Goal: Task Accomplishment & Management: Manage account settings

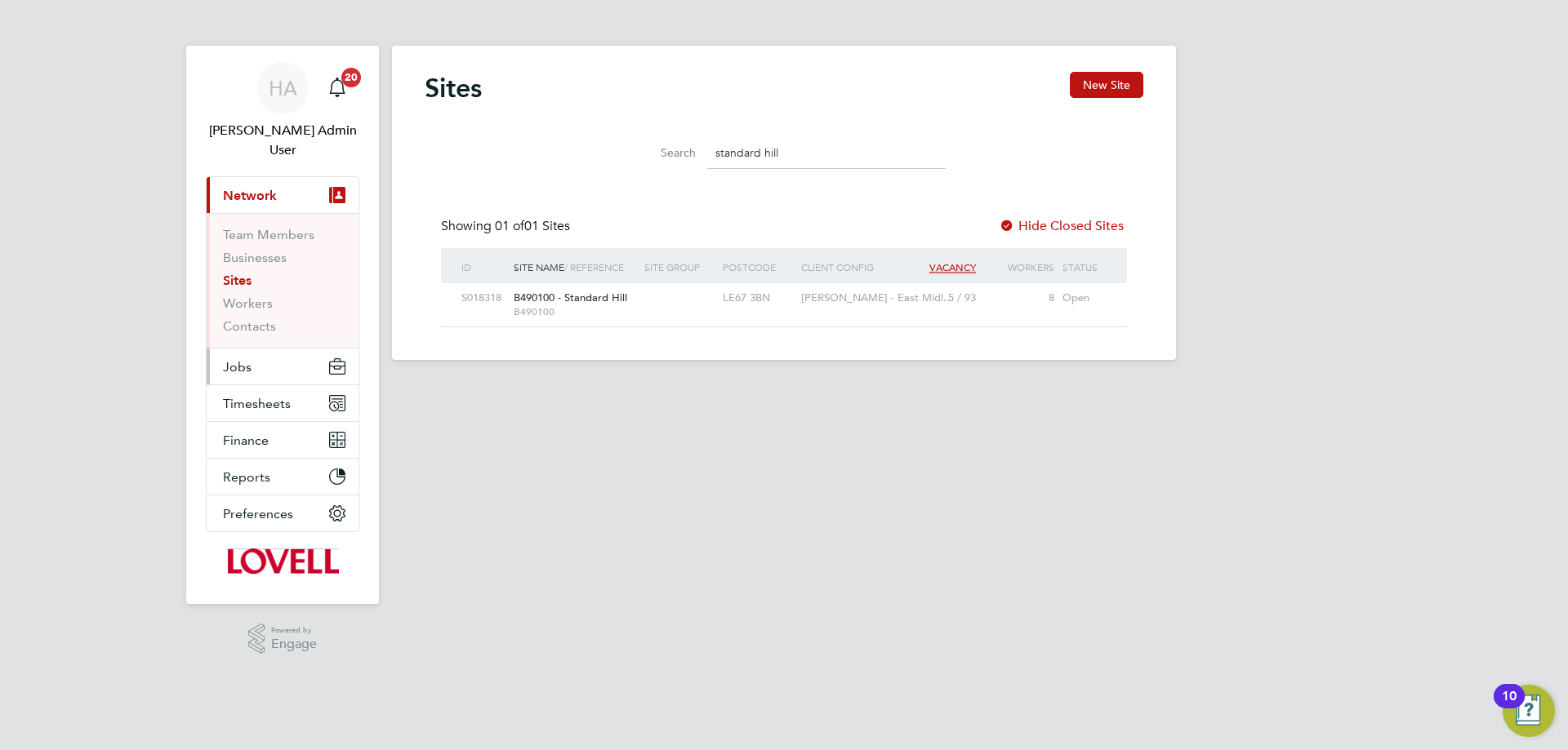
scroll to position [31, 105]
click at [269, 385] on button "Timesheets" at bounding box center [283, 403] width 152 height 36
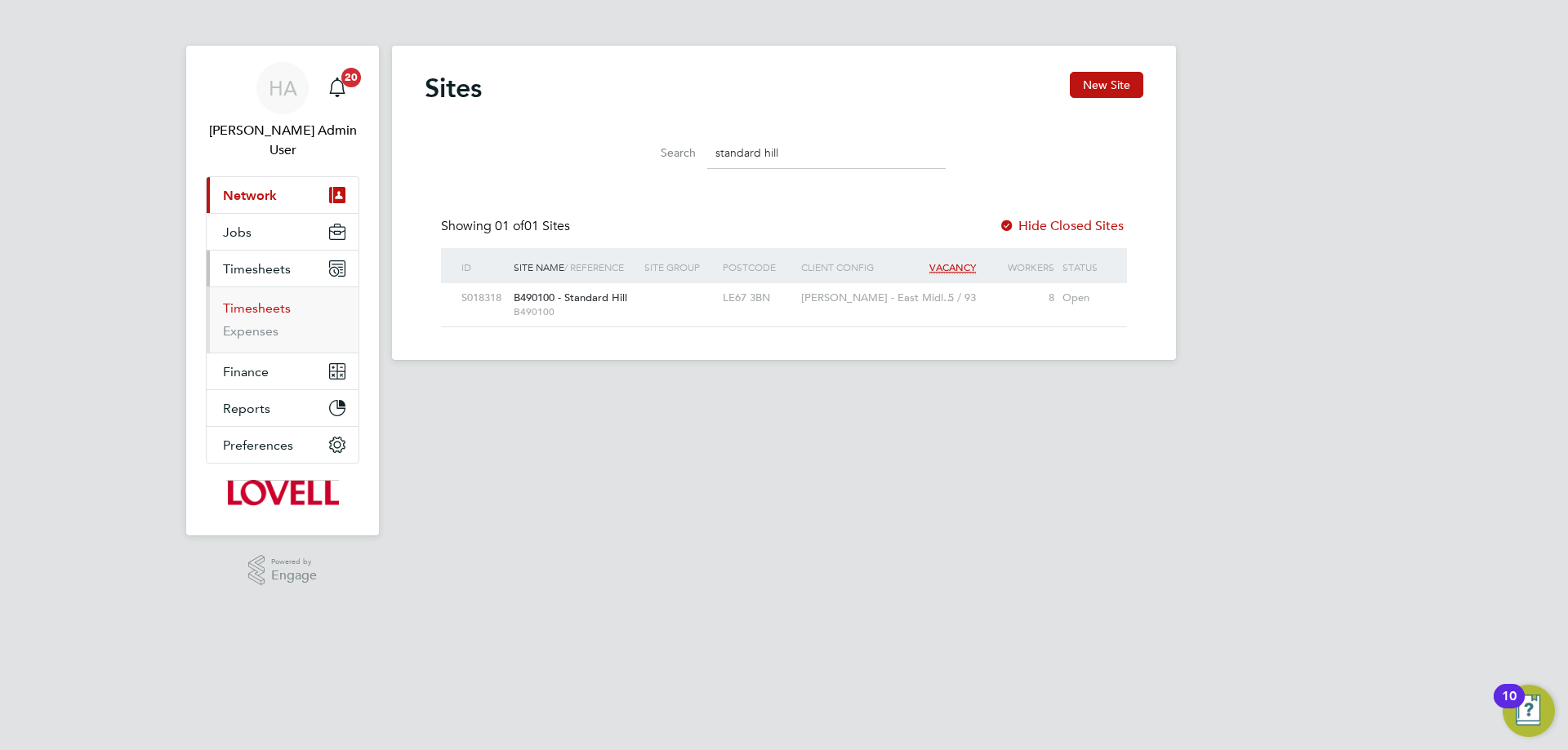
click at [256, 301] on link "Timesheets" at bounding box center [257, 308] width 68 height 15
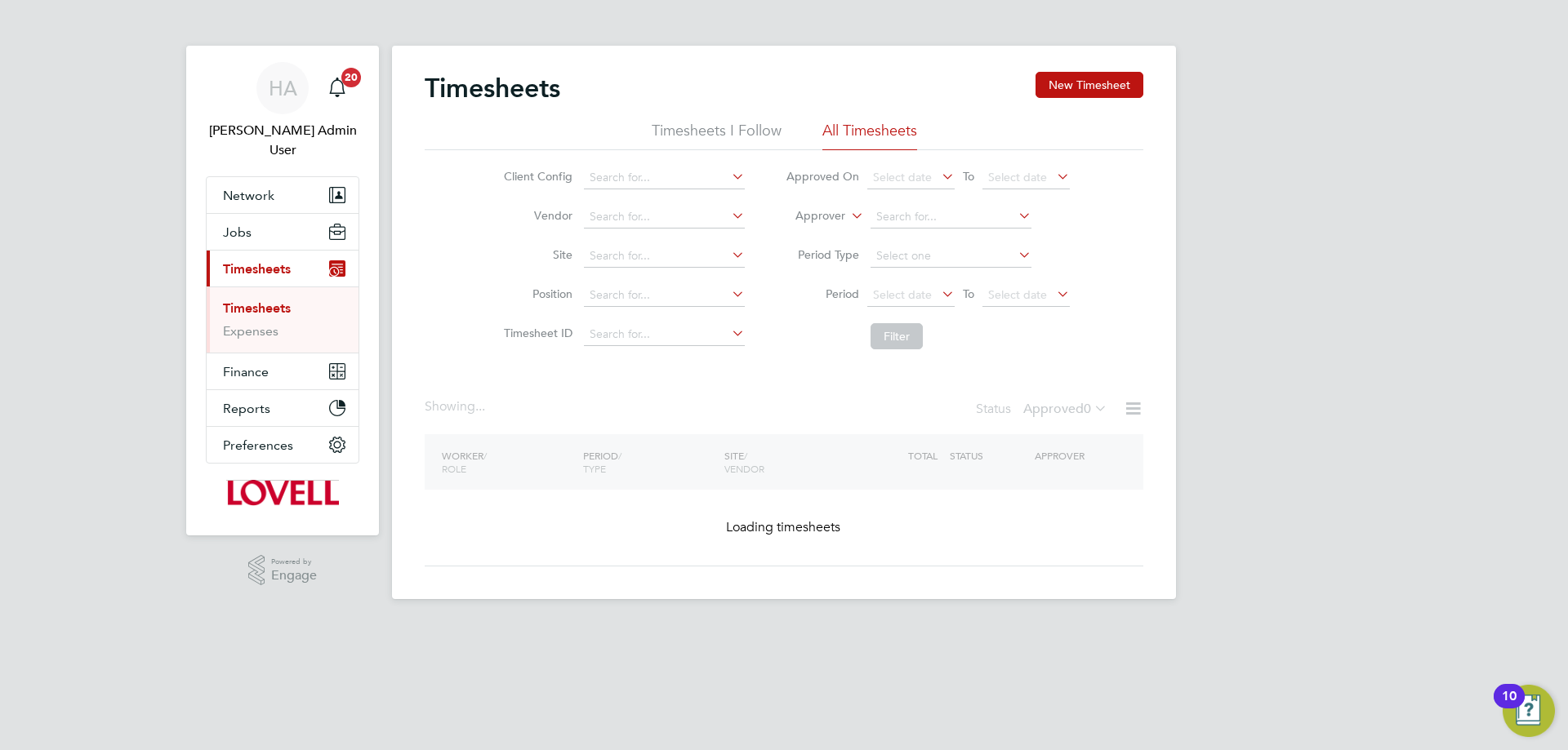
click at [848, 217] on icon at bounding box center [848, 211] width 0 height 15
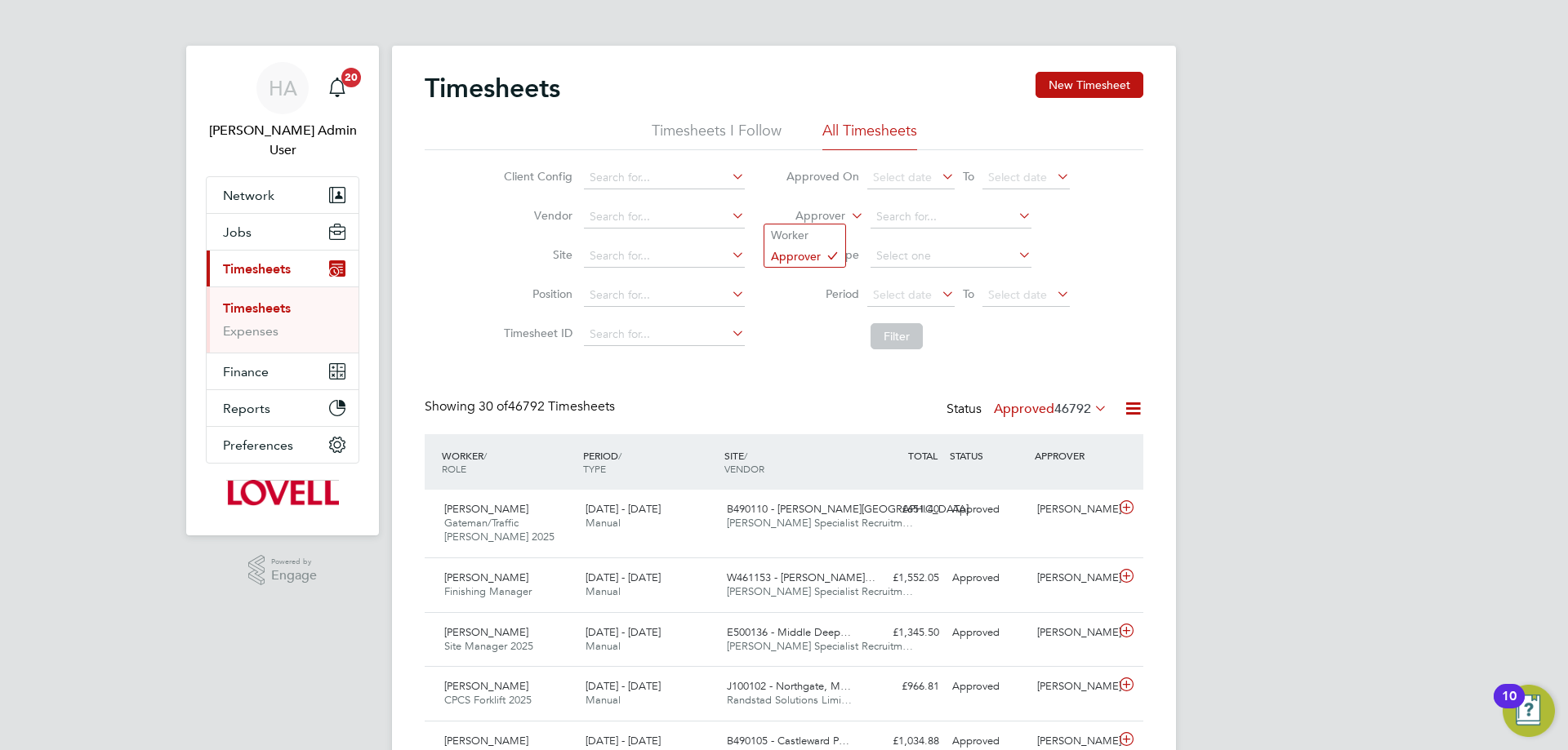
click at [805, 226] on li "Worker" at bounding box center [805, 235] width 81 height 22
click at [883, 217] on input at bounding box center [950, 217] width 161 height 23
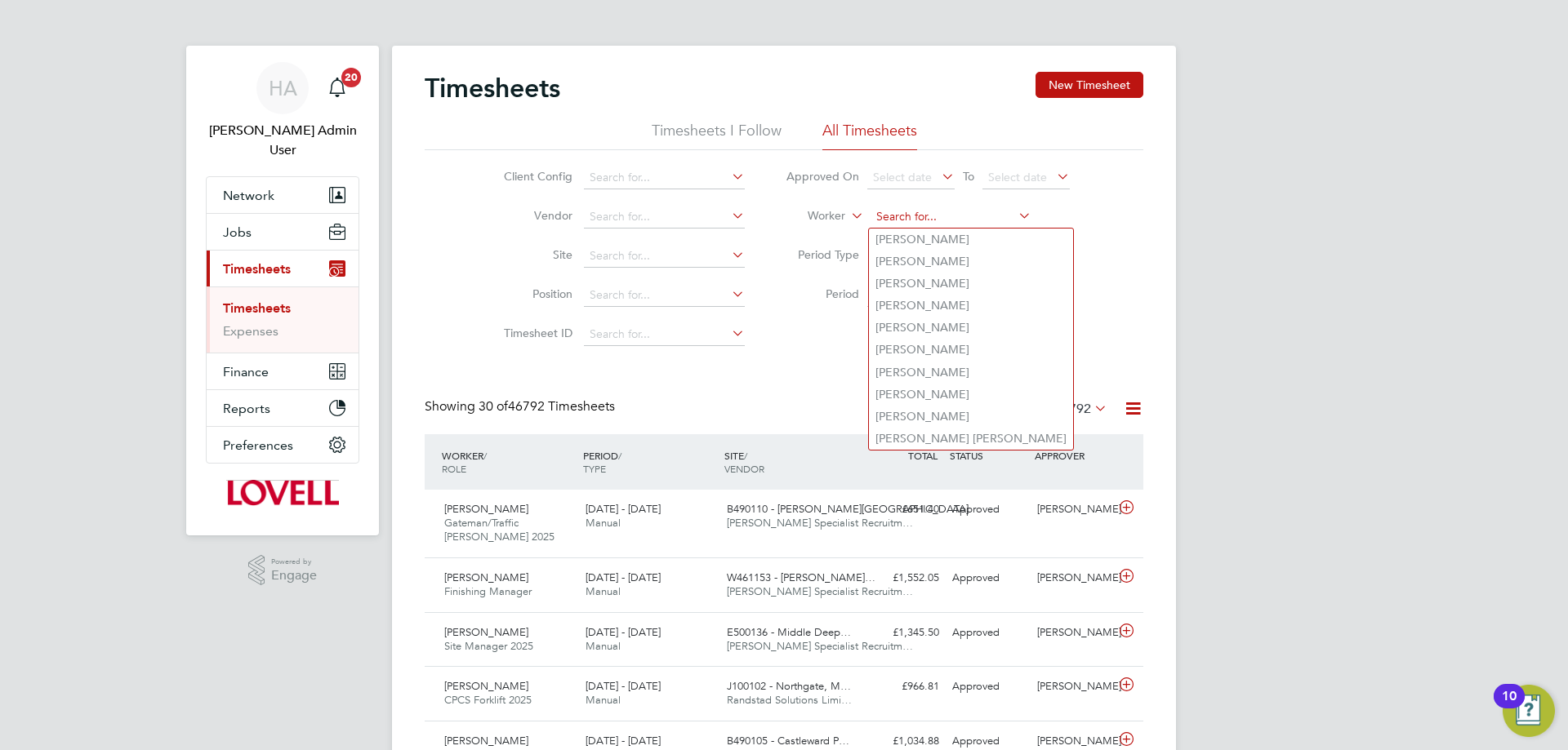
click at [886, 218] on input at bounding box center [950, 217] width 161 height 23
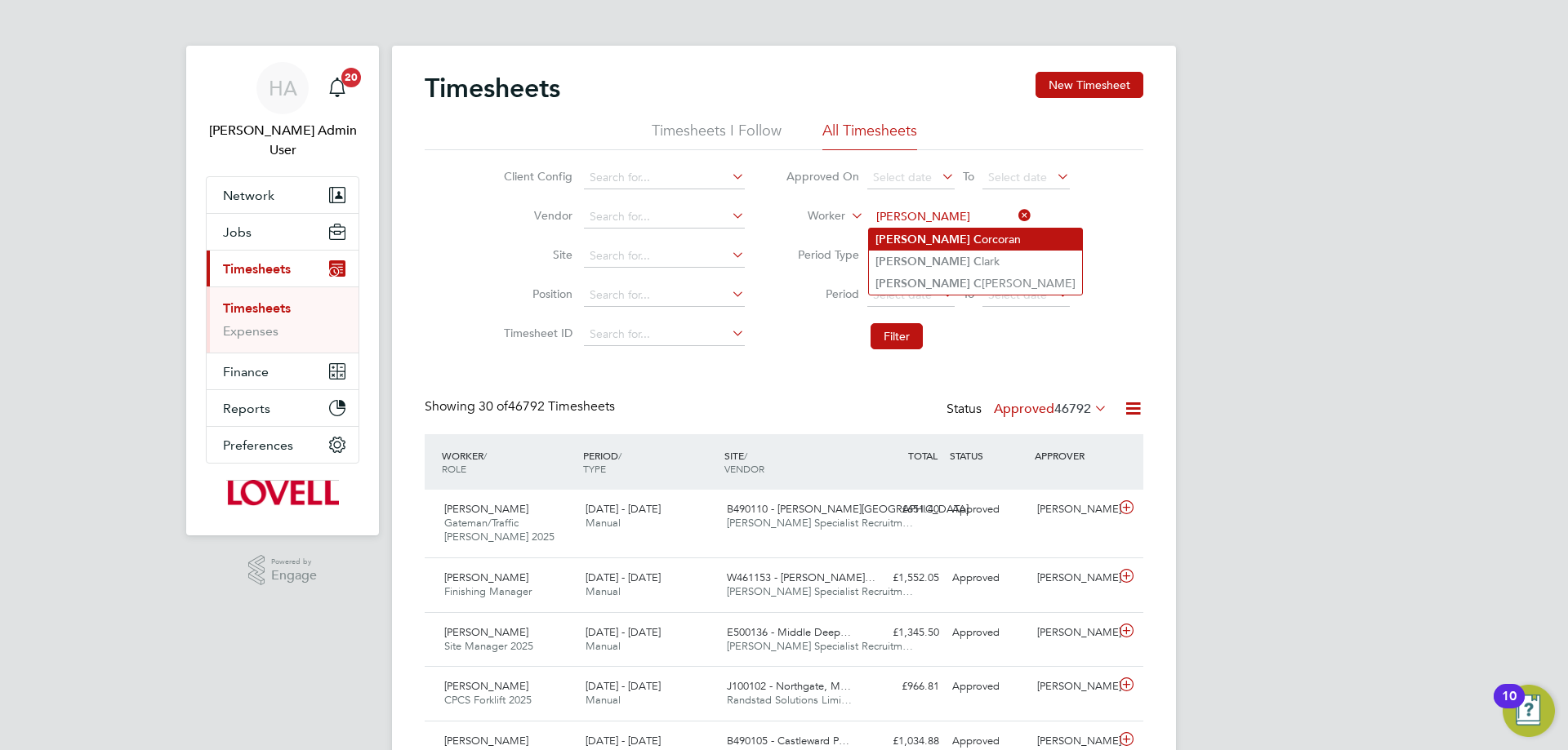
click at [908, 231] on li "Jason C orcoran" at bounding box center [974, 239] width 213 height 22
type input "[PERSON_NAME]"
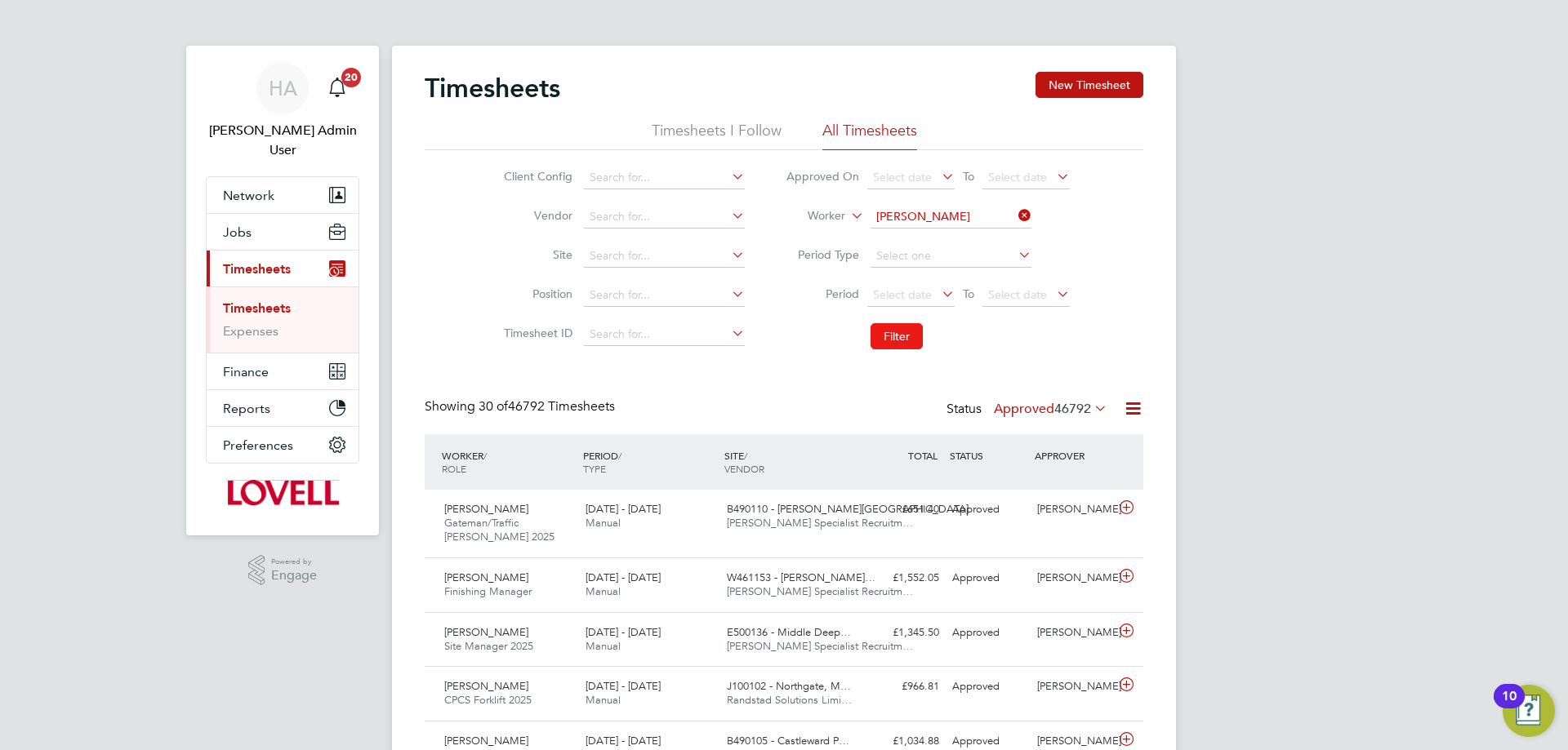
click at [899, 335] on button "Filter" at bounding box center [896, 336] width 53 height 26
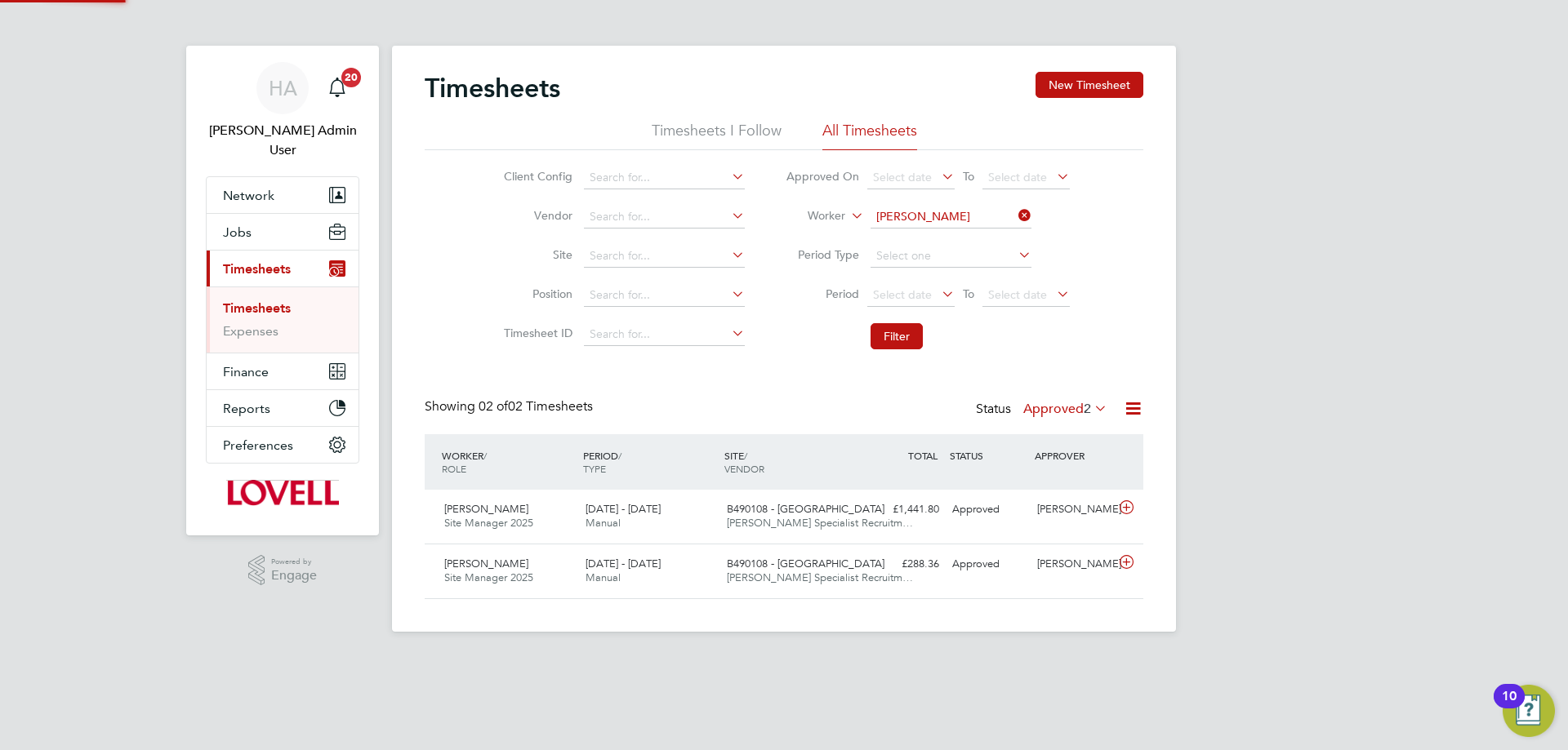
scroll to position [41, 142]
click at [1047, 411] on label "Approved 2" at bounding box center [1066, 408] width 84 height 16
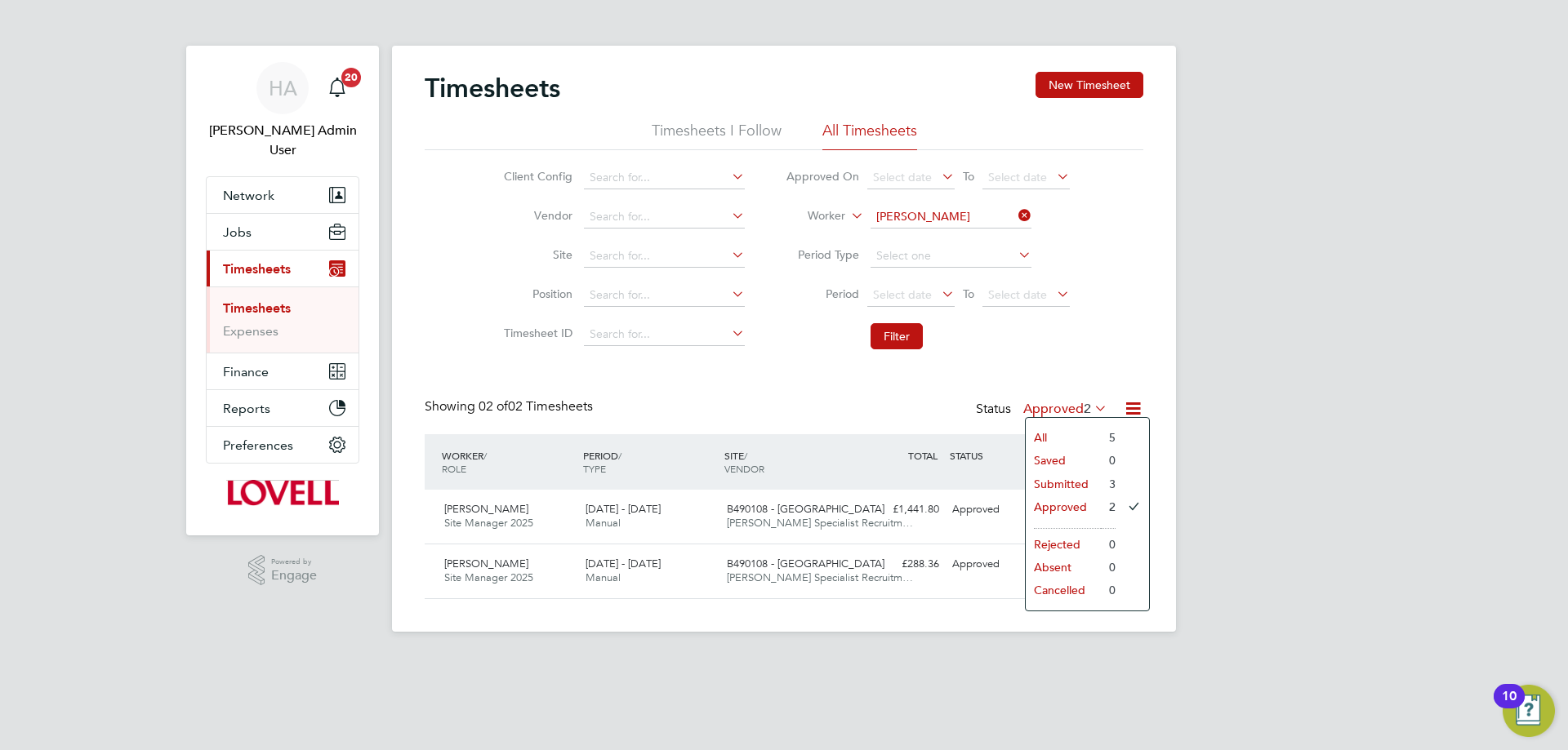
click at [1055, 484] on li "Submitted" at bounding box center [1062, 484] width 75 height 23
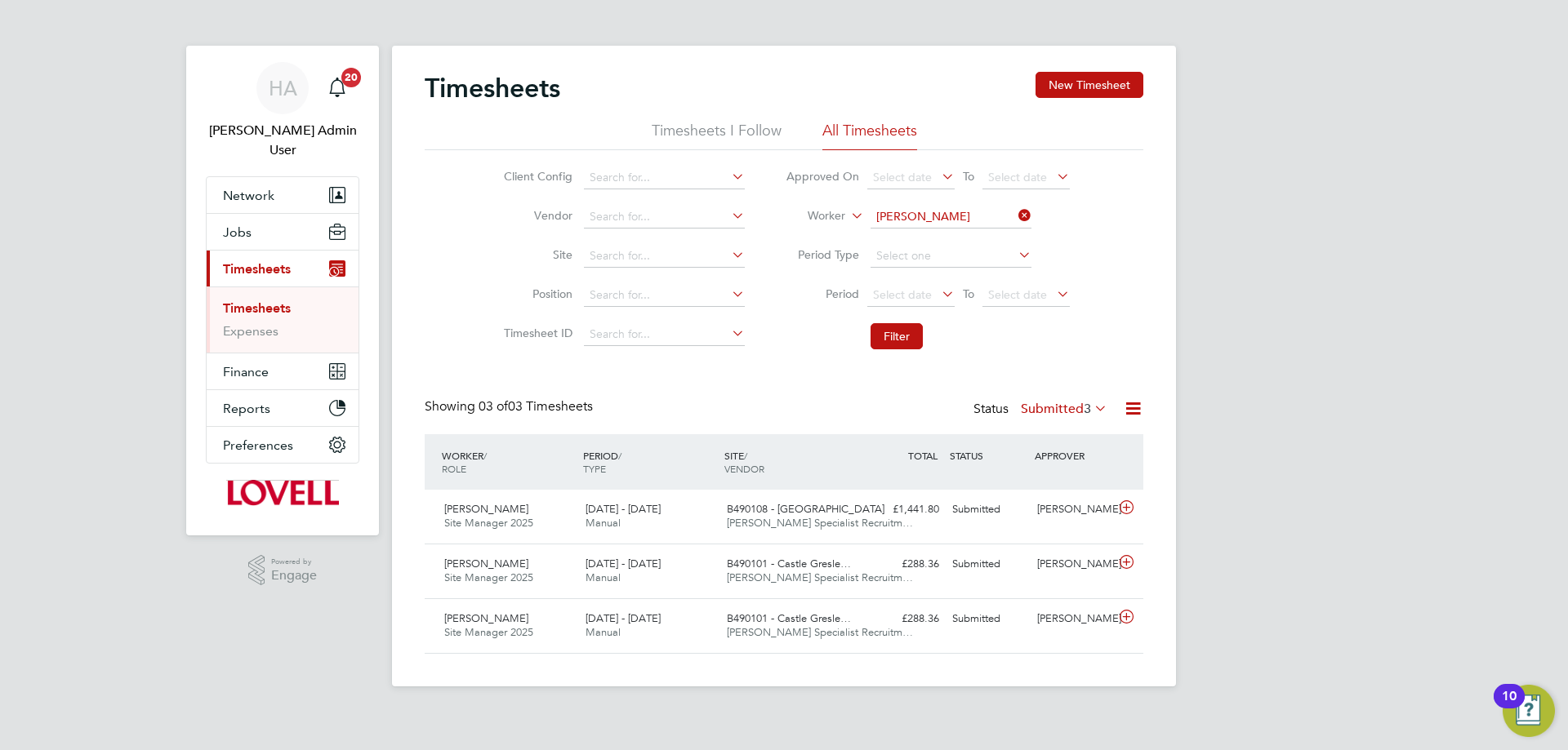
click at [376, 635] on div "HA Hays Admin User Notifications 20 Applications: Network Team Members Business…" at bounding box center [784, 356] width 1568 height 712
click at [1015, 212] on icon at bounding box center [1015, 215] width 0 height 23
click at [951, 221] on input at bounding box center [950, 217] width 161 height 23
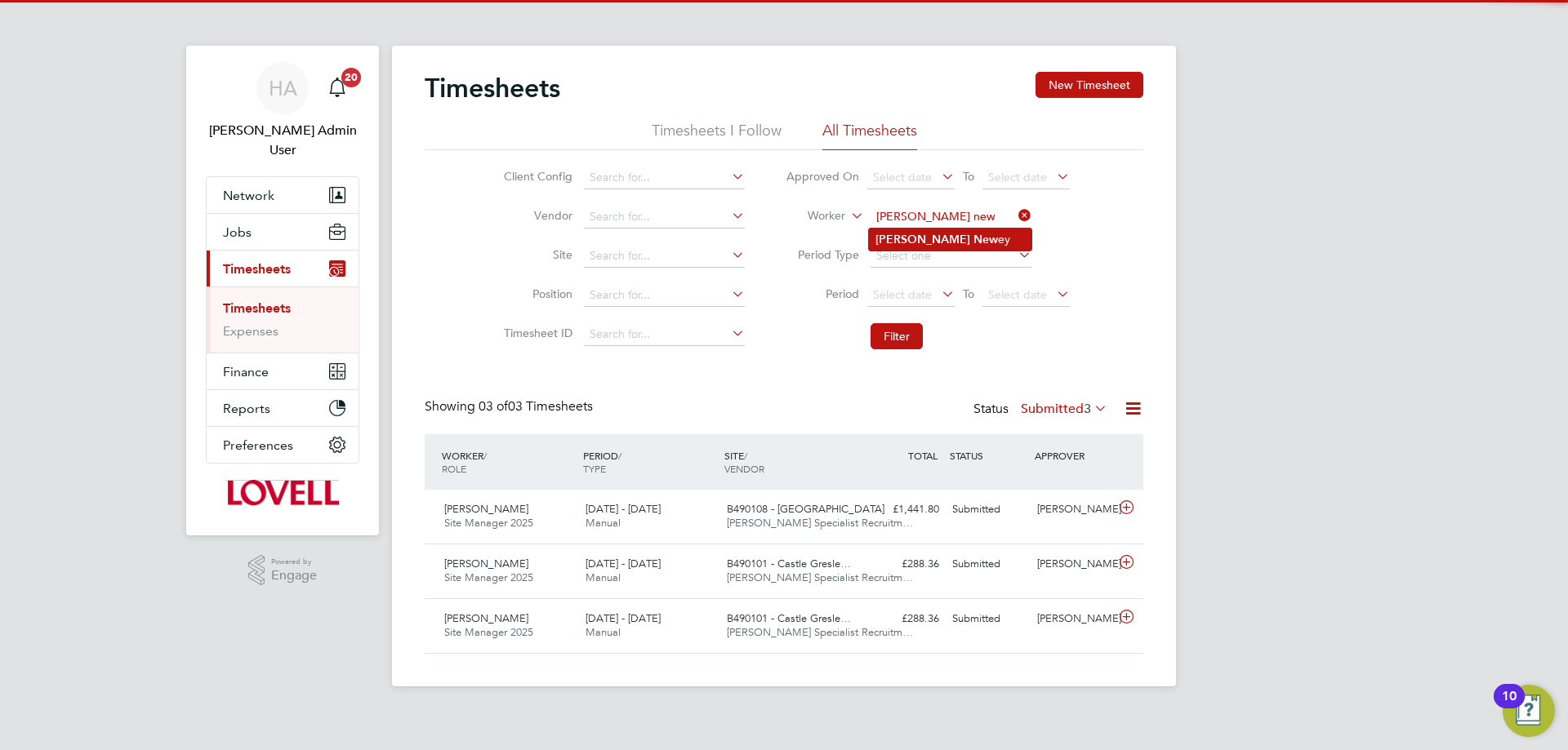
click at [940, 235] on li "Adam New ey" at bounding box center [949, 239] width 163 height 22
type input "[PERSON_NAME]"
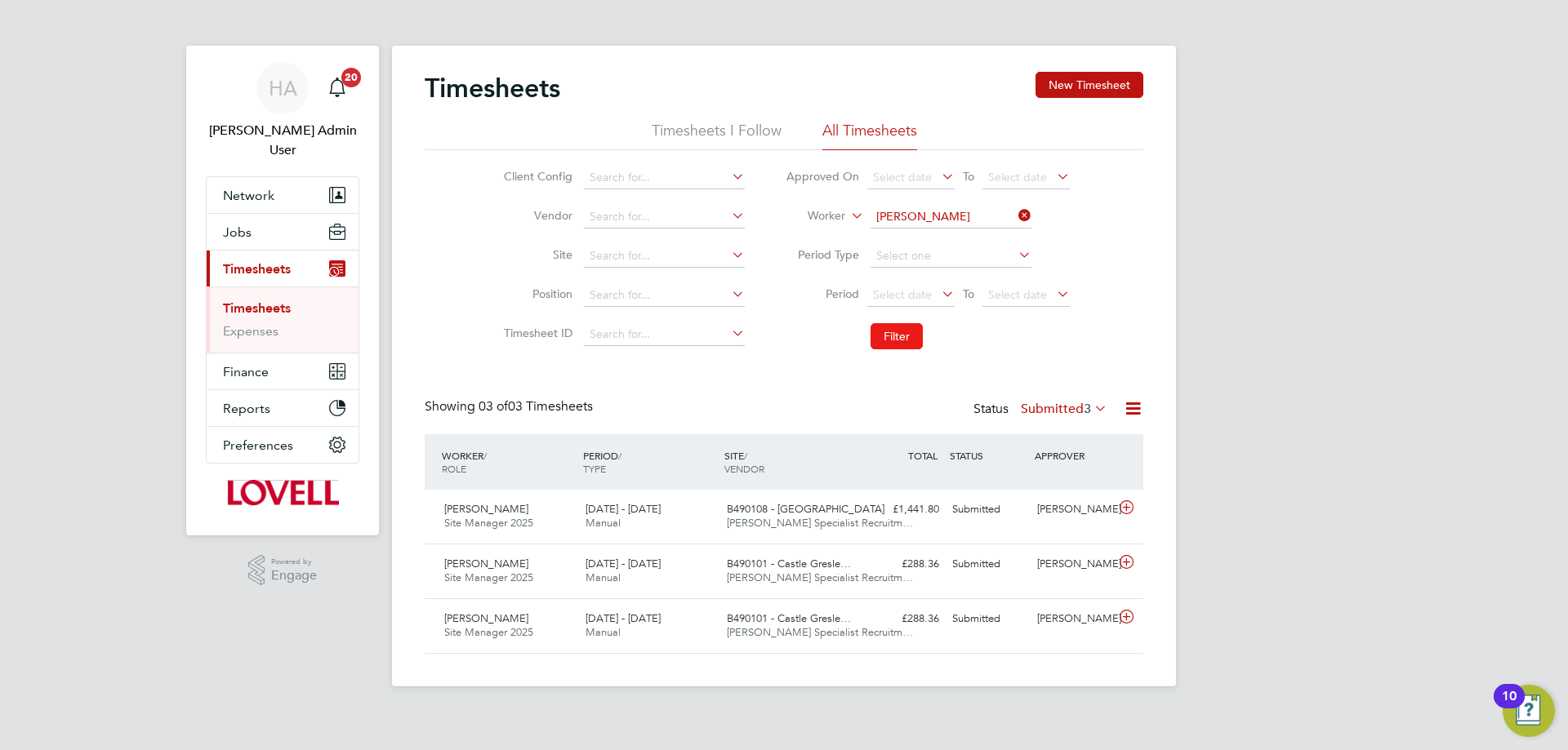
click at [890, 337] on button "Filter" at bounding box center [896, 336] width 53 height 26
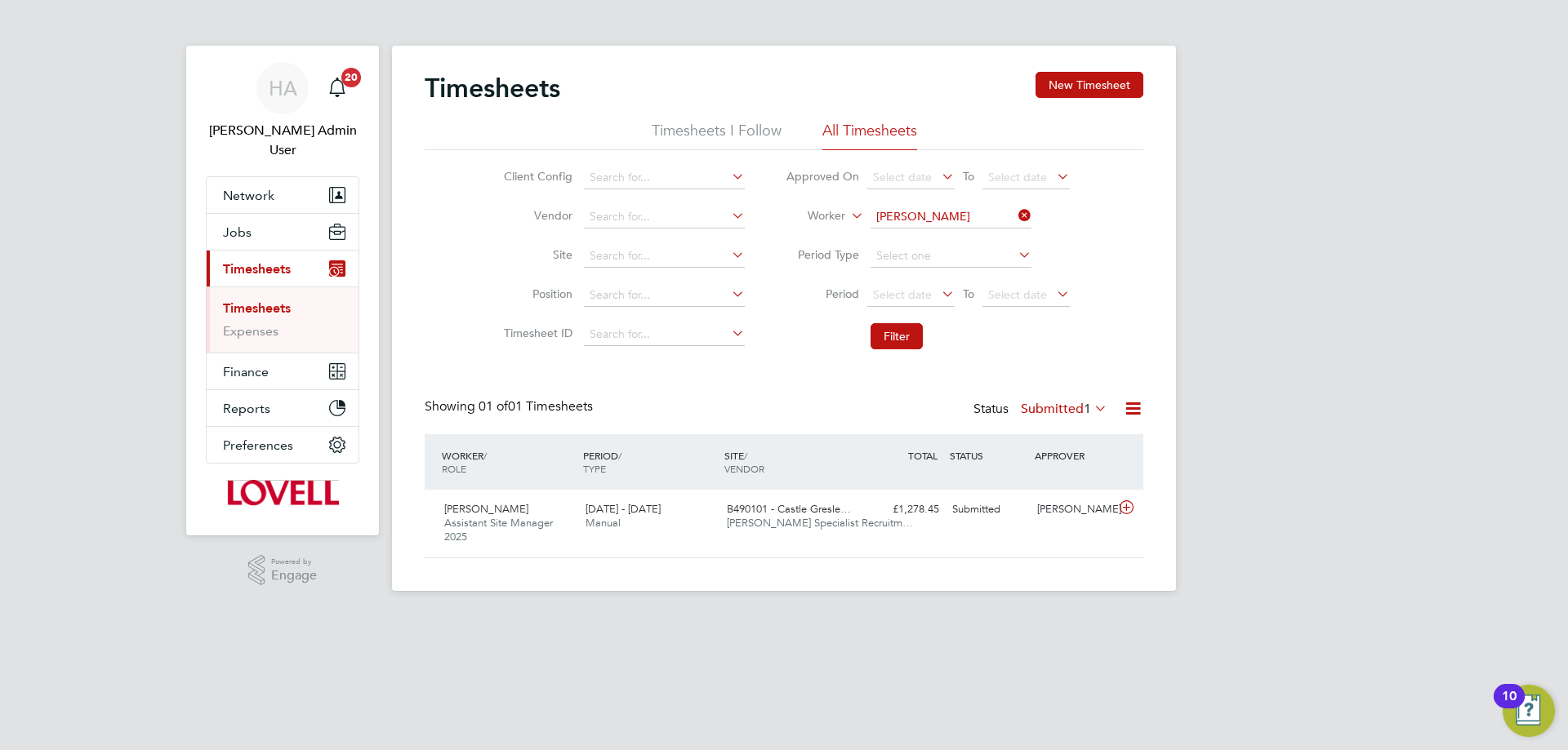
click at [1057, 411] on label "Submitted 1" at bounding box center [1064, 408] width 86 height 16
click at [732, 409] on div "Showing 01 of 01 Timesheets Status Submitted 1" at bounding box center [784, 417] width 719 height 36
click at [1015, 211] on icon at bounding box center [1015, 215] width 0 height 23
click at [279, 88] on span "HA" at bounding box center [283, 88] width 28 height 22
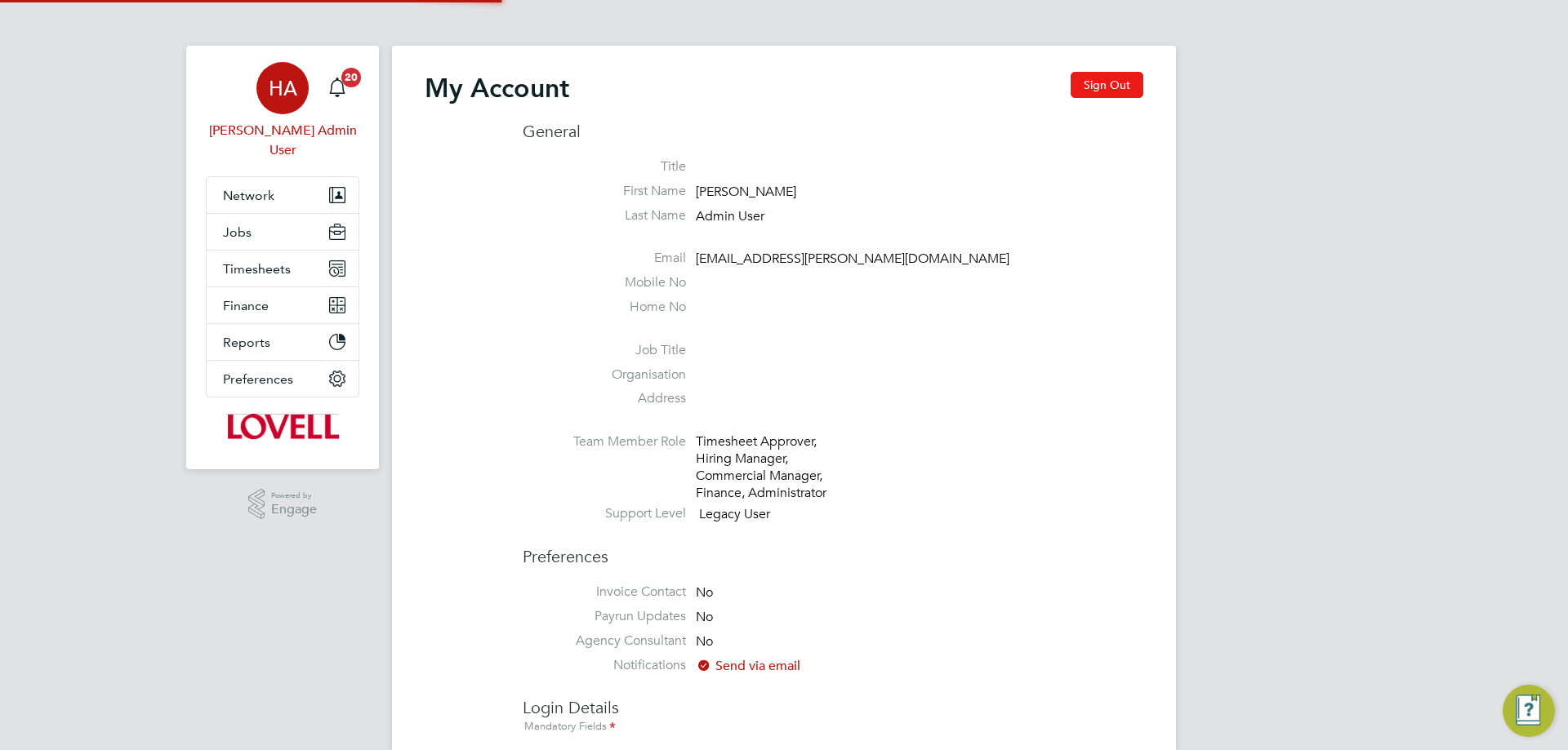
click at [1102, 86] on button "Sign Out" at bounding box center [1107, 84] width 72 height 26
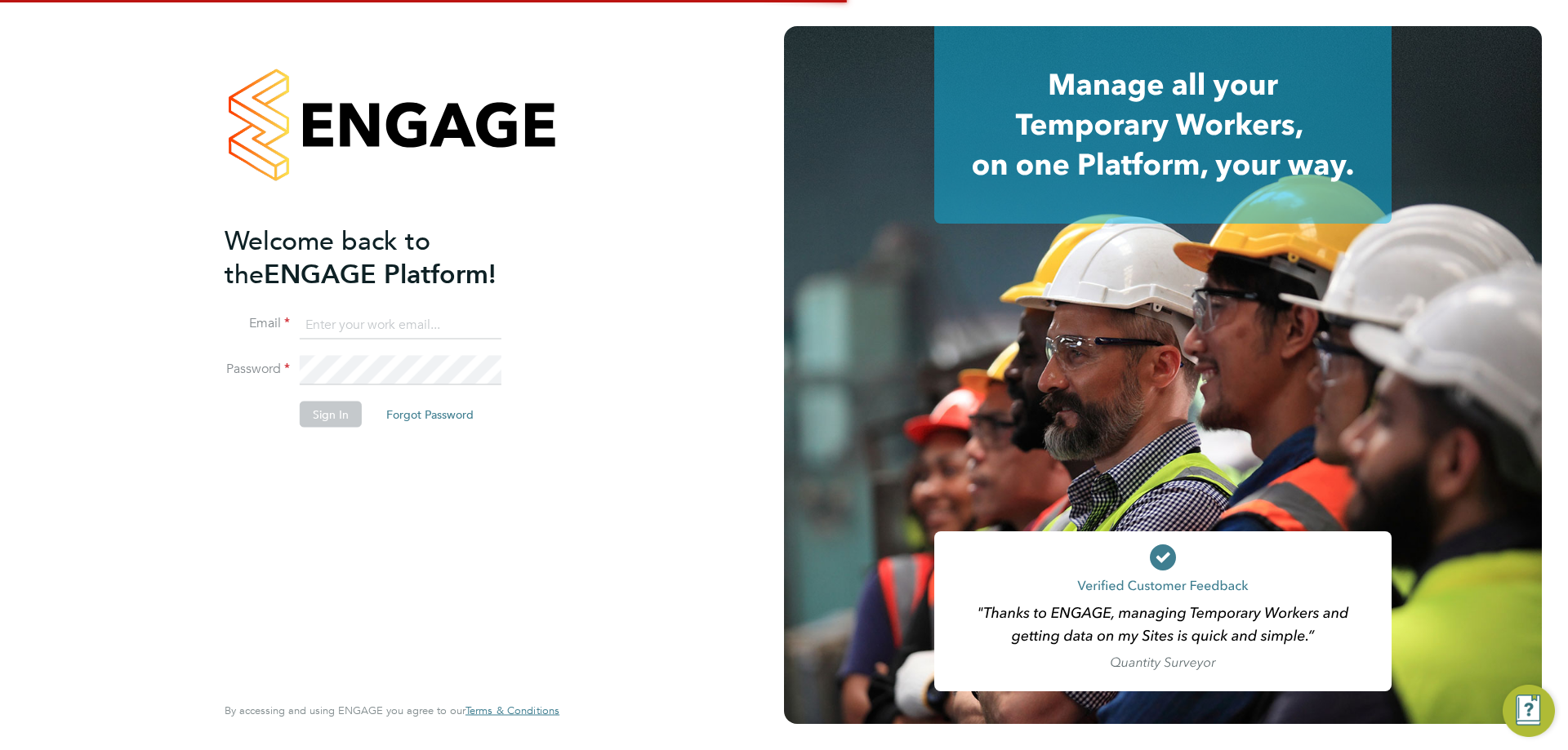
click at [387, 315] on input at bounding box center [401, 325] width 202 height 29
type input "Matthew.Dickinson@hays.com"
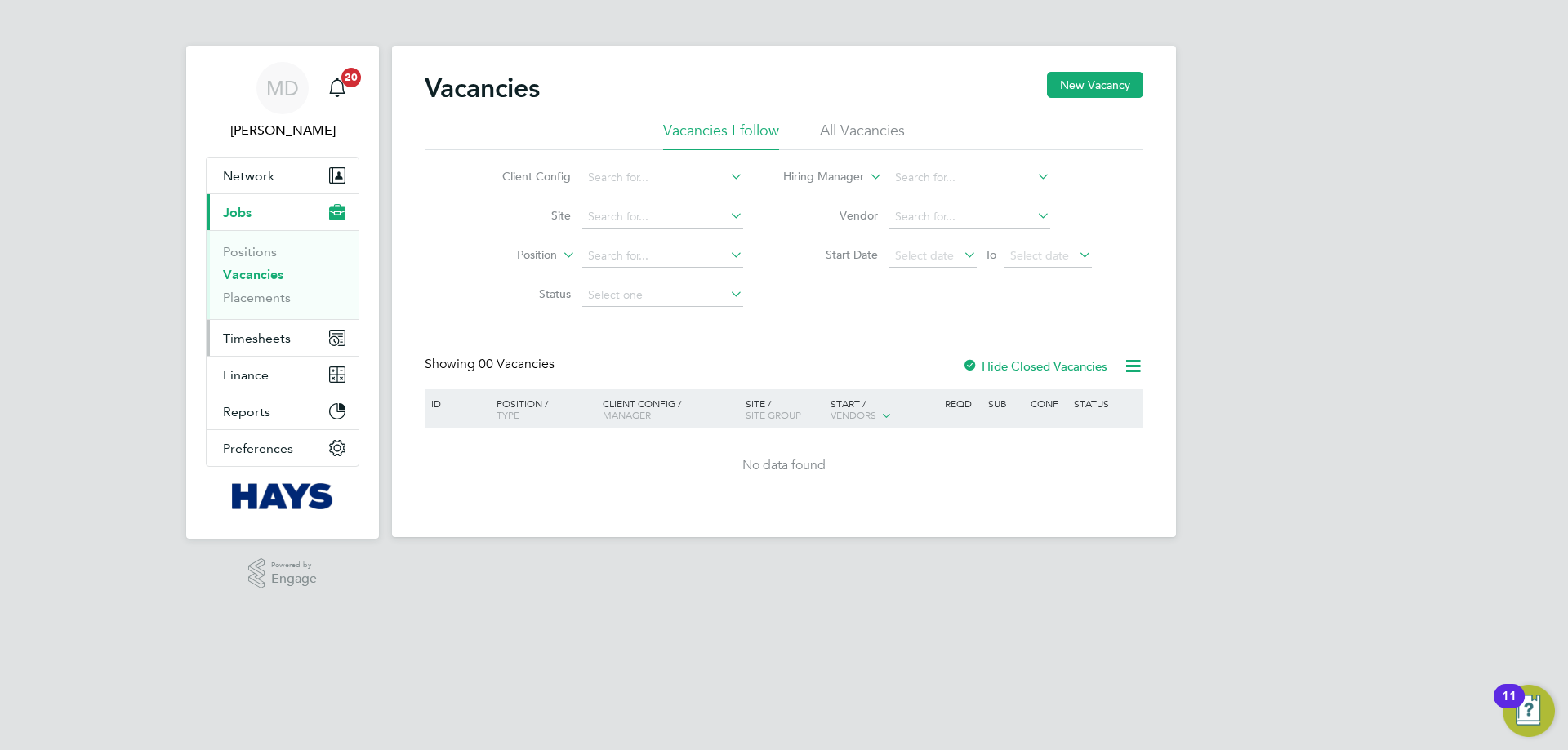
click at [256, 342] on span "Timesheets" at bounding box center [257, 338] width 68 height 15
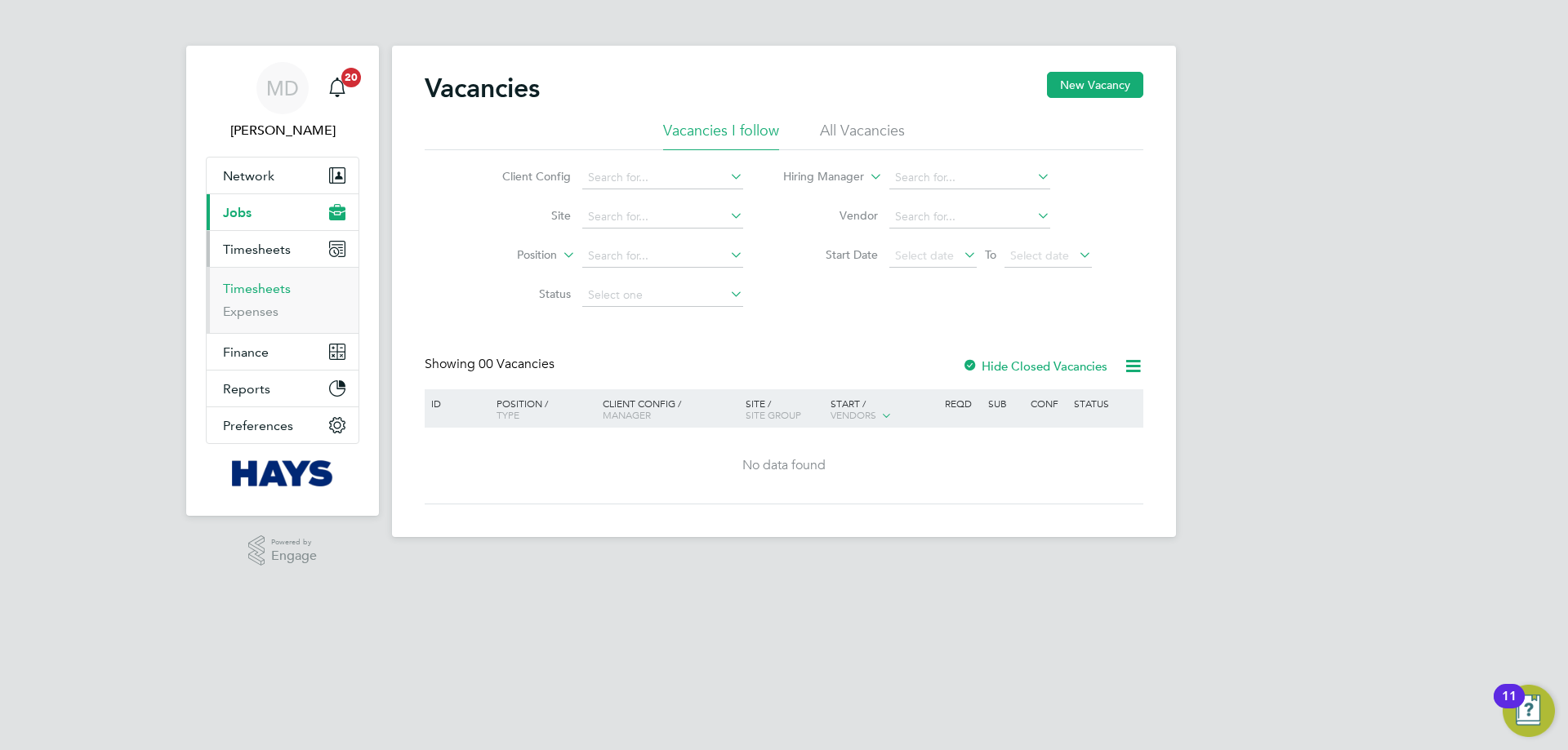
click at [263, 292] on link "Timesheets" at bounding box center [257, 288] width 68 height 15
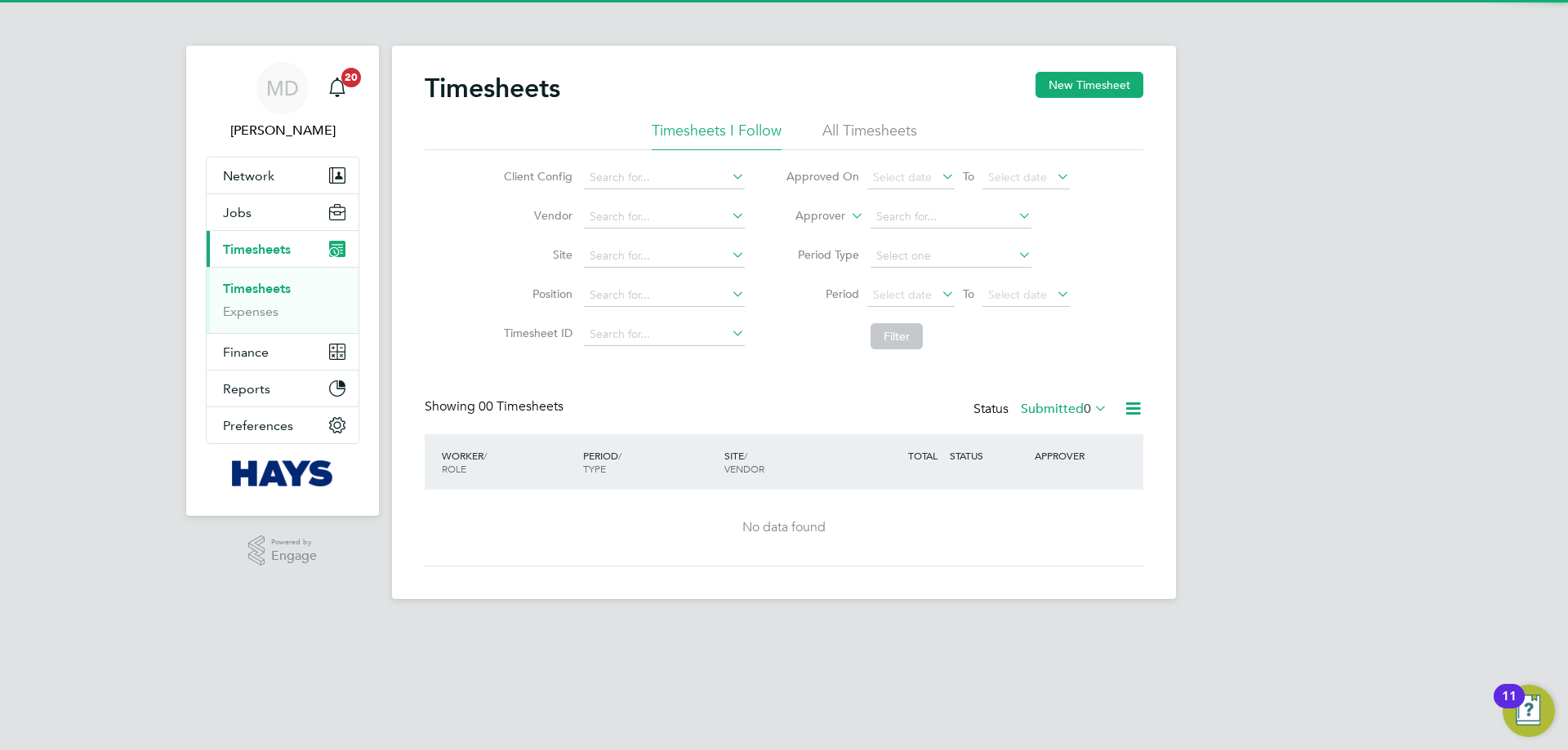
click at [874, 132] on li "All Timesheets" at bounding box center [869, 135] width 95 height 29
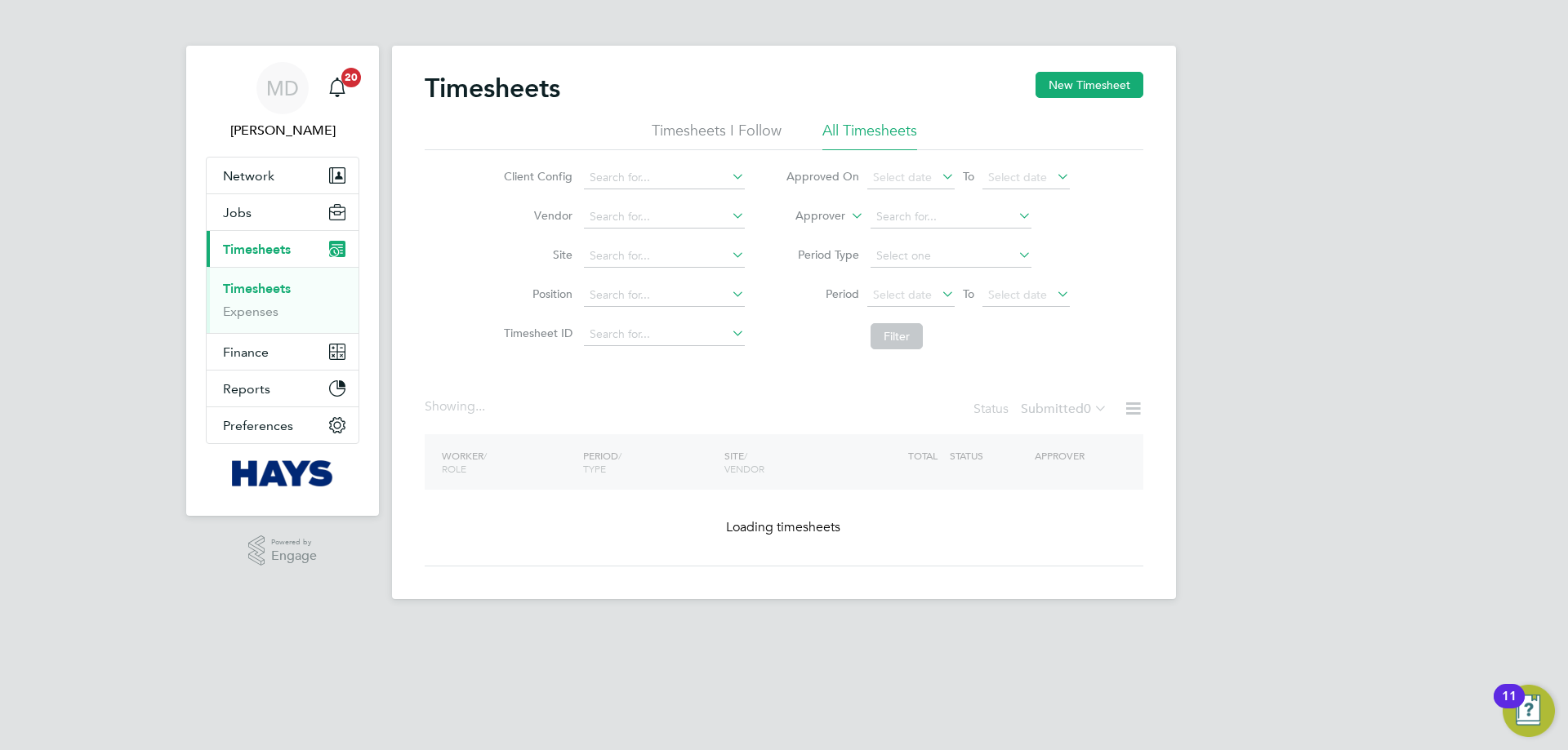
click at [848, 214] on icon at bounding box center [848, 211] width 0 height 15
click at [804, 234] on li "Worker" at bounding box center [805, 235] width 81 height 22
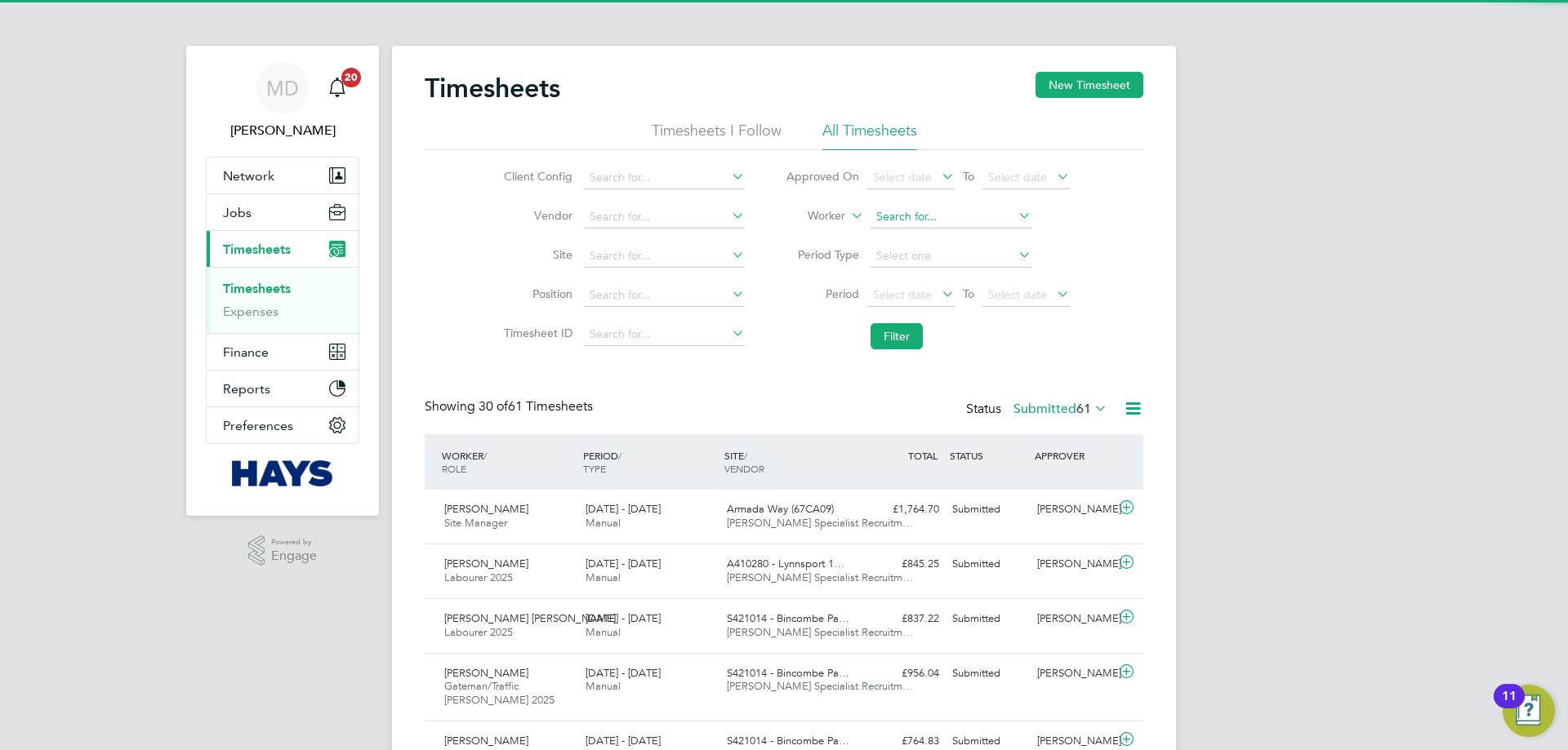
click at [887, 212] on input at bounding box center [950, 217] width 161 height 23
click at [940, 242] on li "[PERSON_NAME] [PERSON_NAME]" at bounding box center [949, 239] width 163 height 22
type input "[PERSON_NAME]"
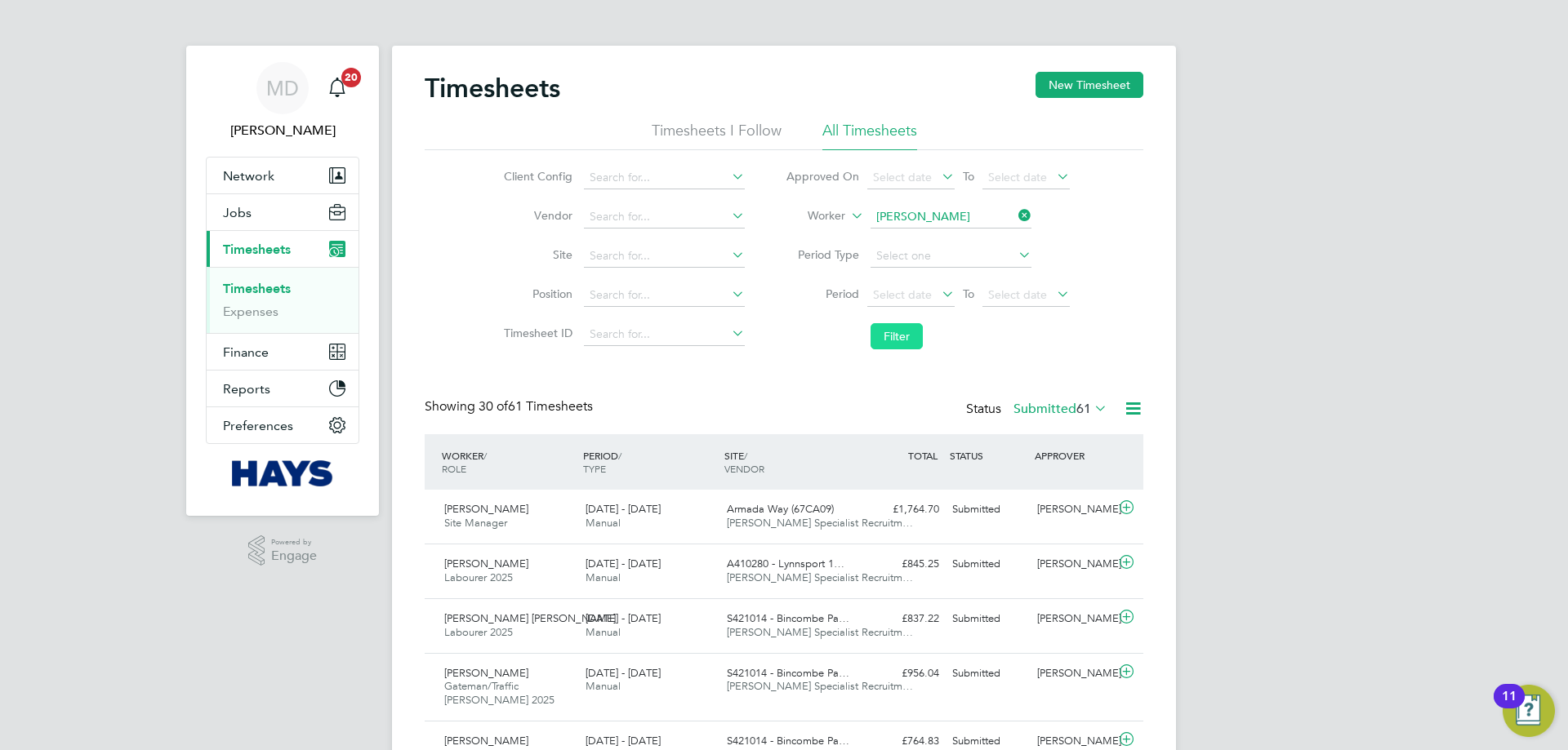
click at [905, 334] on button "Filter" at bounding box center [896, 336] width 53 height 26
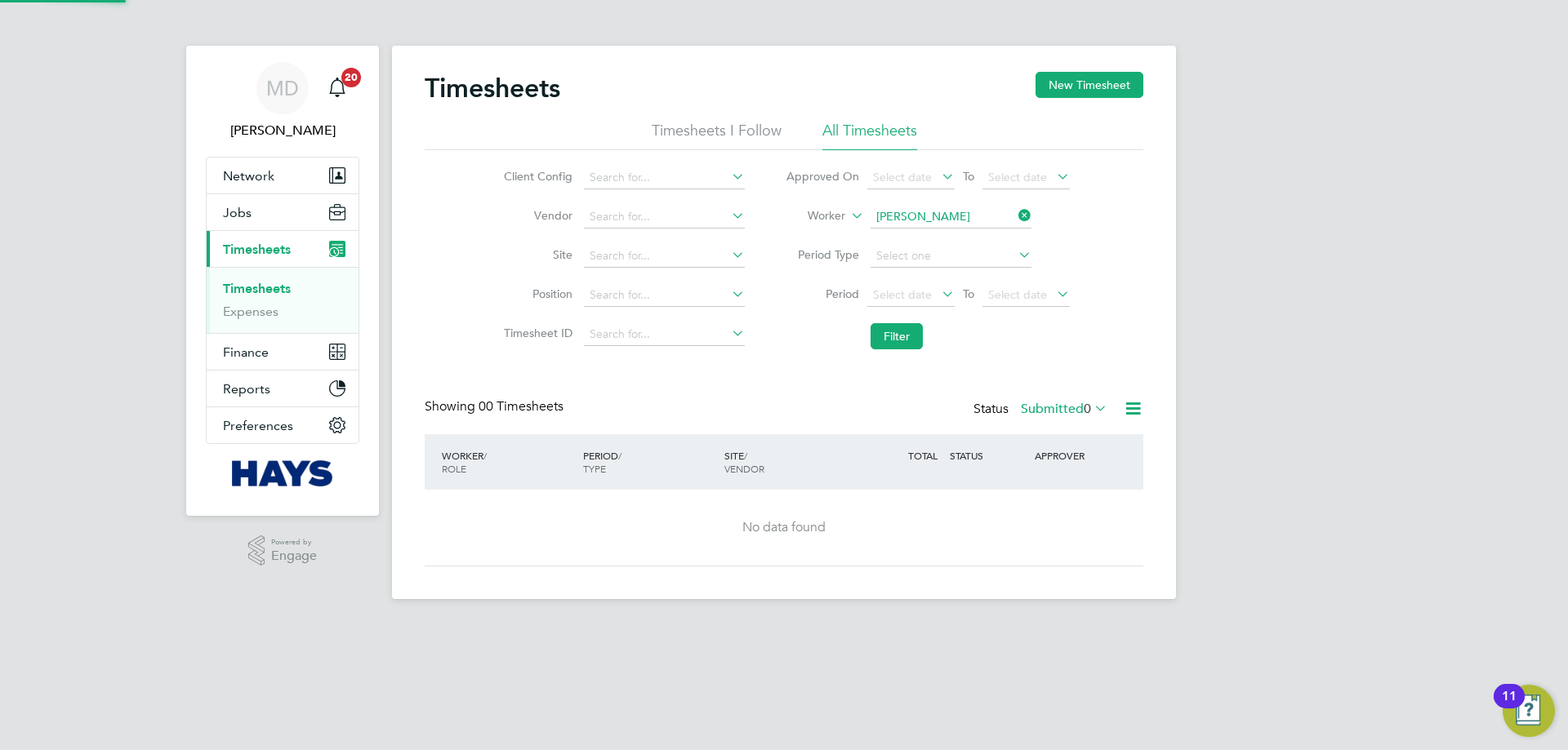
click at [1051, 411] on label "Submitted 0" at bounding box center [1064, 408] width 86 height 16
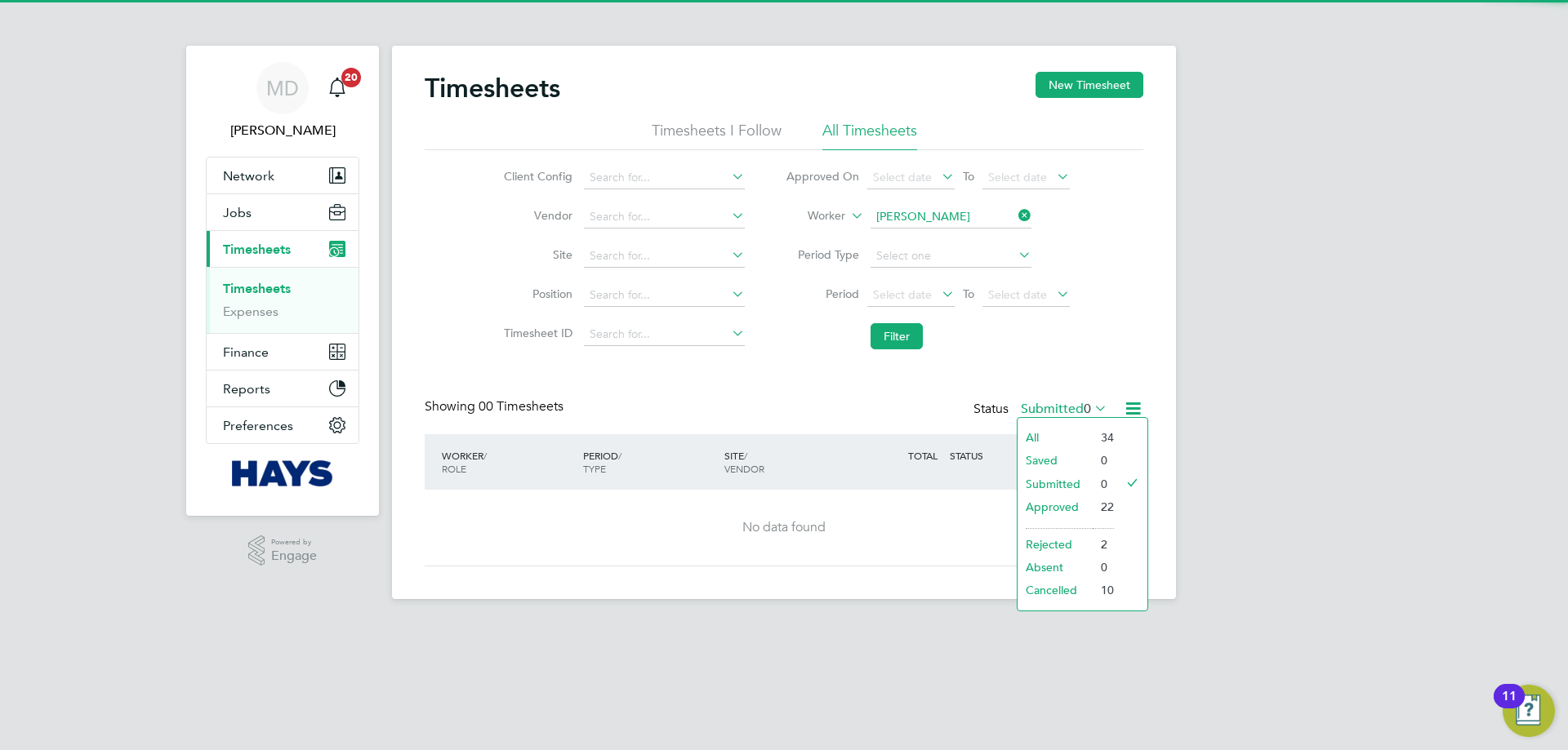
click at [1044, 430] on li "All" at bounding box center [1055, 437] width 75 height 23
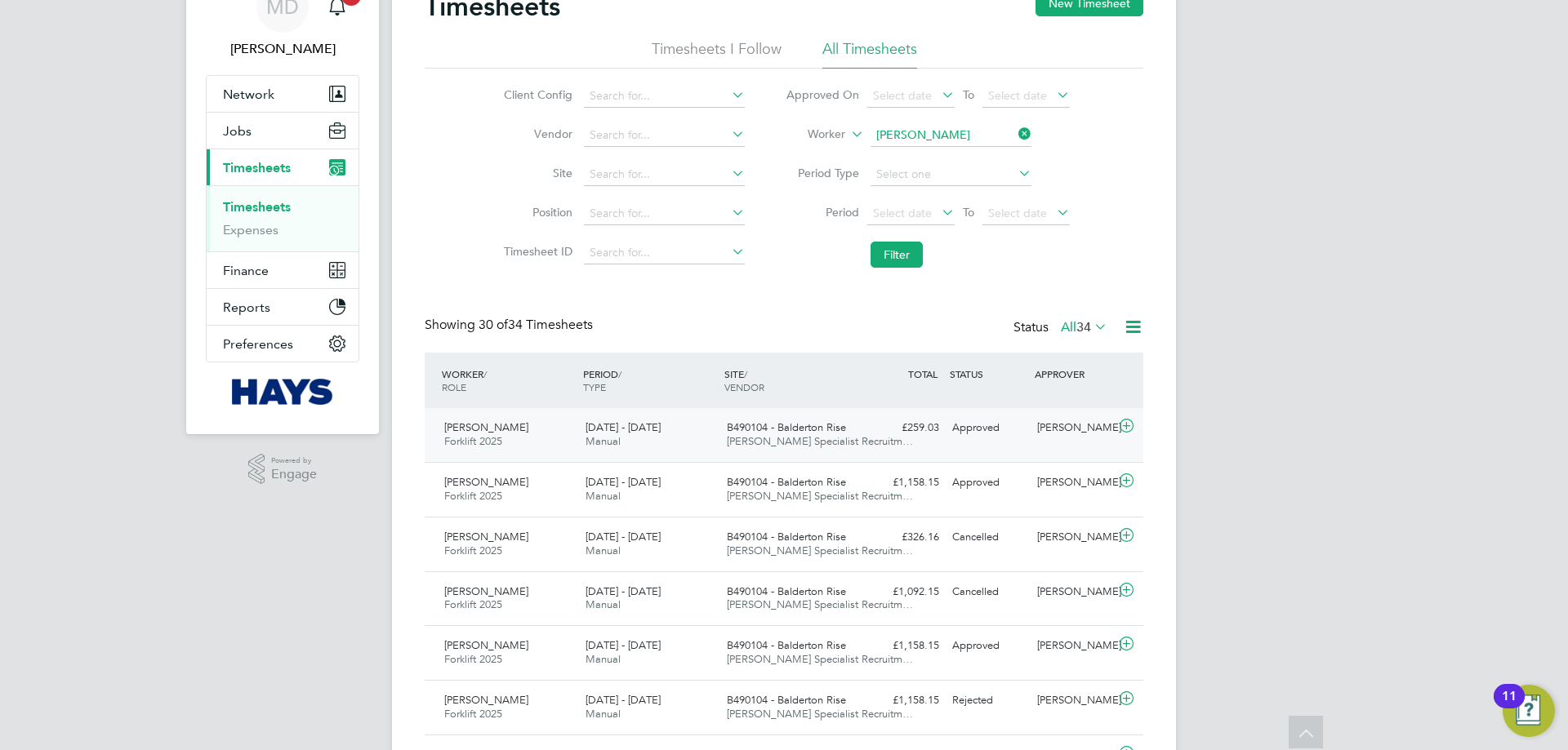
click at [672, 433] on div "[DATE] - [DATE] Manual" at bounding box center [650, 434] width 141 height 40
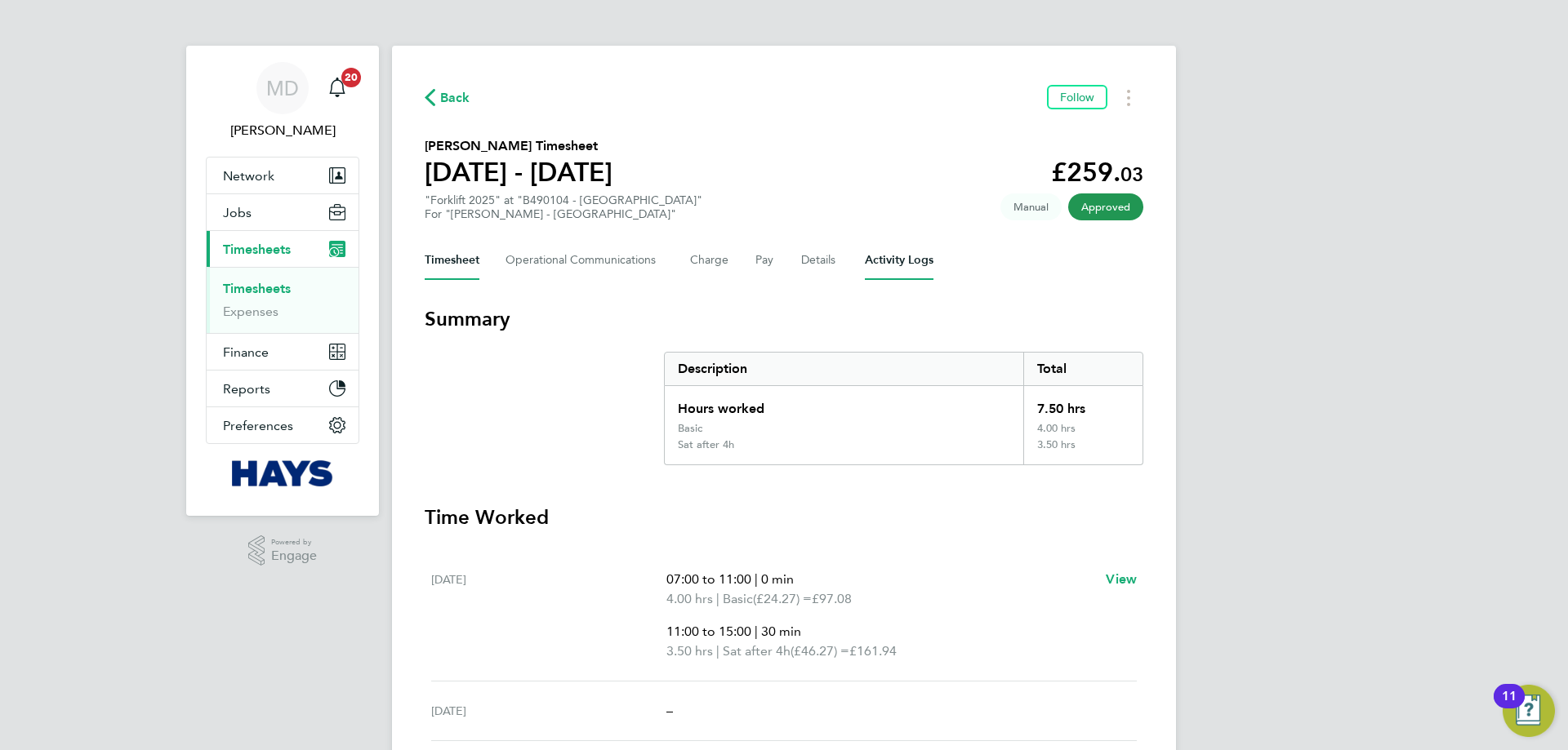
click at [893, 248] on Logs-tab "Activity Logs" at bounding box center [899, 260] width 69 height 39
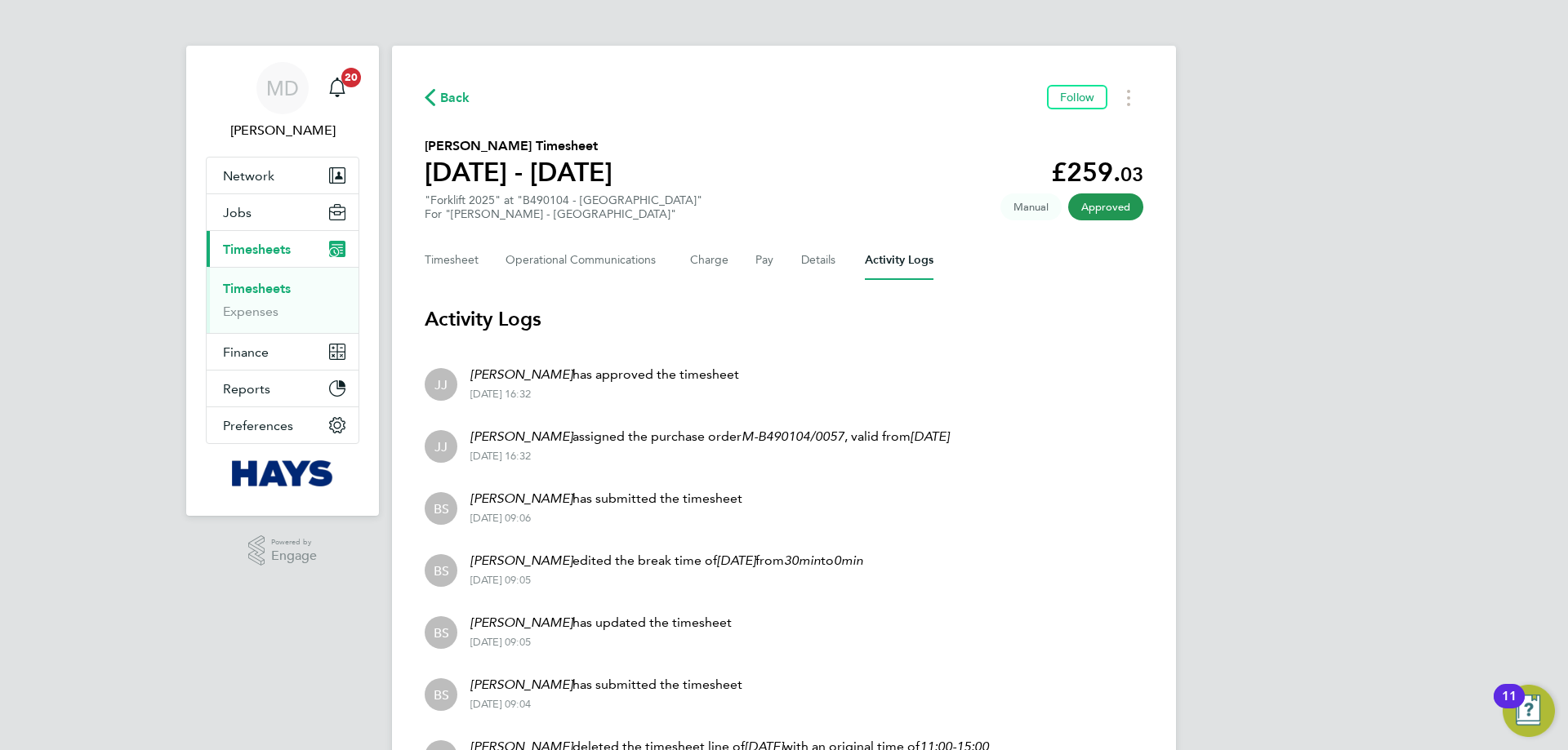
drag, startPoint x: 1184, startPoint y: 351, endPoint x: 1176, endPoint y: 351, distance: 8.0
